Goal: Find specific page/section: Find specific page/section

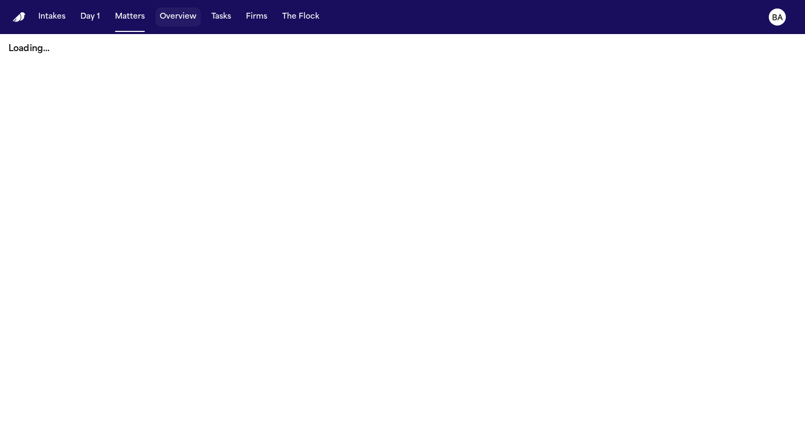
click at [168, 12] on button "Overview" at bounding box center [177, 16] width 45 height 19
select select "**"
